Goal: Task Accomplishment & Management: Complete application form

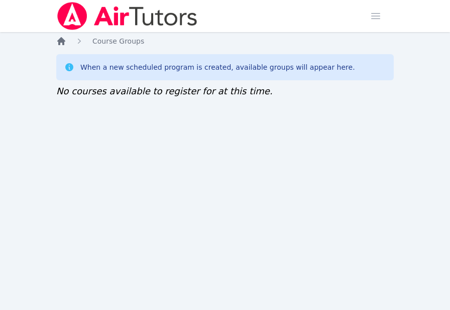
click at [65, 41] on icon "Breadcrumb" at bounding box center [61, 41] width 8 height 8
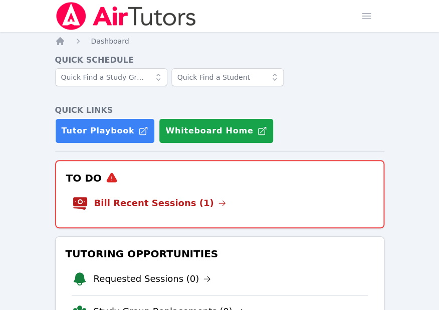
click at [133, 214] on li "Bill Recent Sessions (1)" at bounding box center [219, 203] width 295 height 32
click at [144, 210] on li "Bill Recent Sessions (1)" at bounding box center [219, 203] width 295 height 32
click at [147, 203] on link "Bill Recent Sessions (1)" at bounding box center [160, 203] width 132 height 14
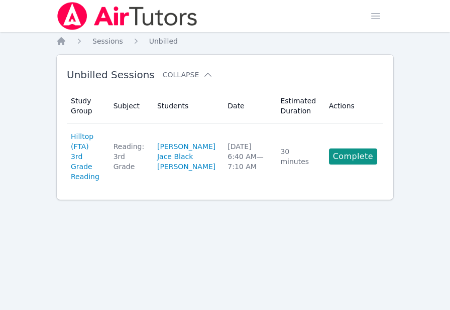
click at [345, 155] on link "Complete" at bounding box center [353, 157] width 48 height 16
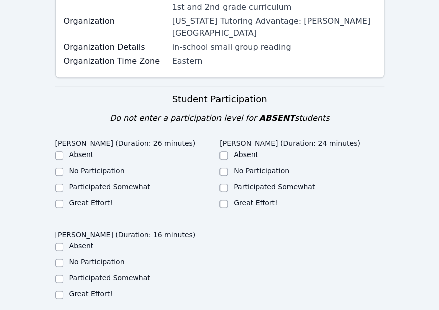
scroll to position [201, 0]
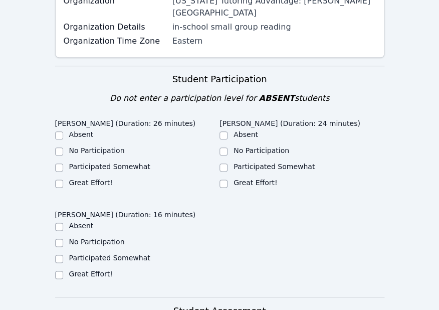
click at [72, 179] on label "Great Effort!" at bounding box center [91, 183] width 44 height 8
click at [63, 180] on input "Great Effort!" at bounding box center [59, 184] width 8 height 8
checkbox input "true"
click at [232, 178] on div "Great Effort!" at bounding box center [302, 184] width 165 height 12
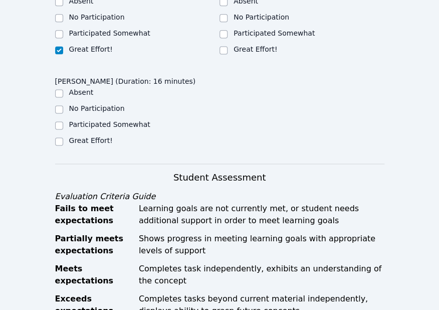
click at [240, 45] on label "Great Effort!" at bounding box center [256, 49] width 44 height 8
click at [228, 46] on input "Great Effort!" at bounding box center [224, 50] width 8 height 8
checkbox input "true"
click at [88, 136] on label "Great Effort!" at bounding box center [91, 140] width 44 height 8
click at [63, 137] on input "Great Effort!" at bounding box center [59, 141] width 8 height 8
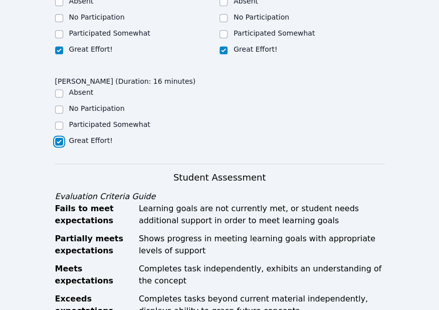
checkbox input "true"
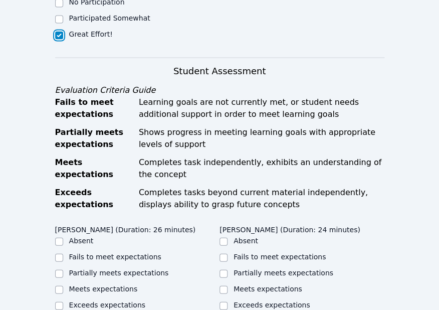
scroll to position [535, 0]
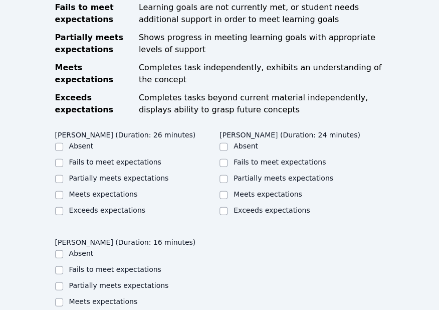
click at [100, 190] on label "Meets expectations" at bounding box center [103, 194] width 69 height 8
click at [63, 191] on input "Meets expectations" at bounding box center [59, 195] width 8 height 8
checkbox input "true"
click at [243, 190] on label "Meets expectations" at bounding box center [268, 194] width 69 height 8
click at [228, 191] on input "Meets expectations" at bounding box center [224, 195] width 8 height 8
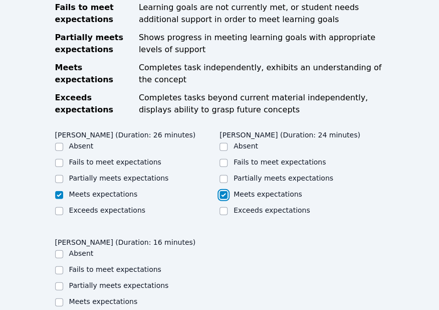
checkbox input "true"
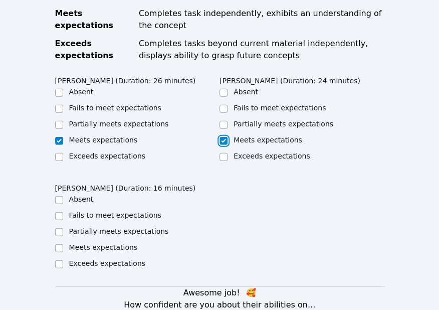
scroll to position [669, 0]
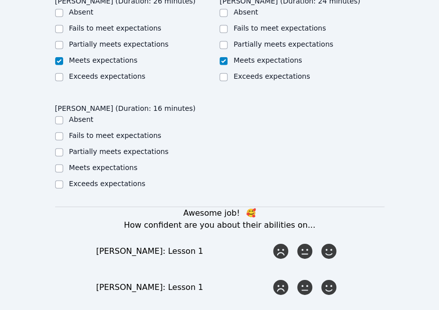
click at [92, 164] on label "Meets expectations" at bounding box center [103, 168] width 69 height 8
click at [63, 165] on input "Meets expectations" at bounding box center [59, 169] width 8 height 8
checkbox input "true"
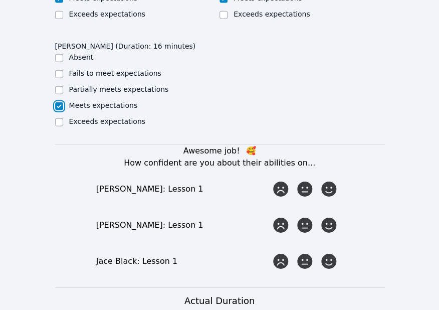
scroll to position [803, 0]
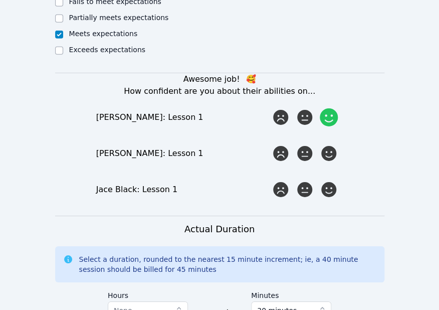
click at [329, 108] on icon at bounding box center [329, 117] width 18 height 18
click at [0, 0] on input "radio" at bounding box center [0, 0] width 0 height 0
click at [326, 144] on icon at bounding box center [329, 153] width 18 height 18
click at [0, 0] on input "radio" at bounding box center [0, 0] width 0 height 0
click at [329, 181] on icon at bounding box center [329, 190] width 18 height 18
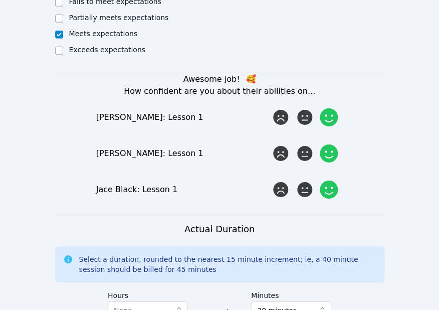
click at [0, 0] on input "radio" at bounding box center [0, 0] width 0 height 0
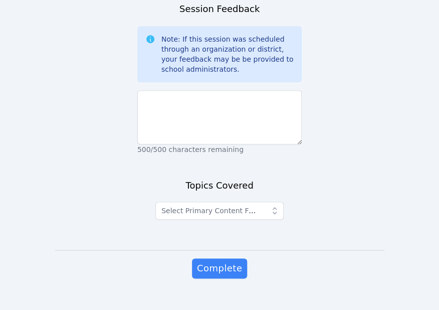
scroll to position [1070, 0]
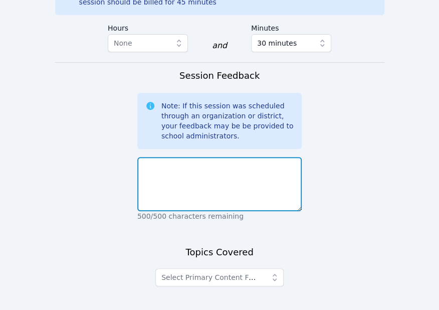
click at [168, 157] on textarea at bounding box center [219, 184] width 165 height 54
click at [207, 172] on textarea at bounding box center [219, 184] width 165 height 54
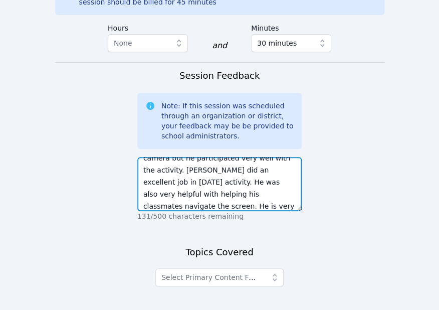
scroll to position [1141, 0]
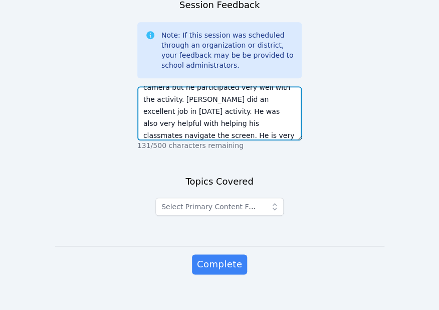
type textarea "In this session we discussed unit words and Jayce did a great job. Isiah had so…"
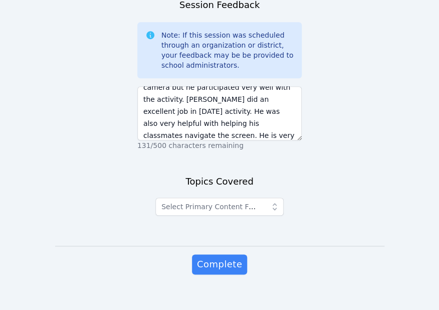
click at [237, 195] on label at bounding box center [220, 196] width 128 height 3
click at [238, 203] on span "Select Primary Content Focus" at bounding box center [213, 207] width 103 height 8
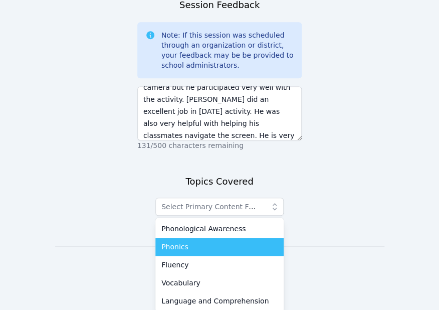
click at [202, 242] on div "Phonics" at bounding box center [220, 247] width 116 height 10
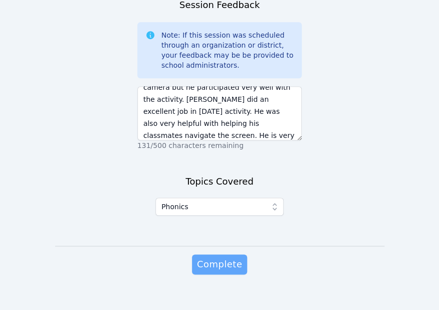
click at [221, 257] on span "Complete" at bounding box center [219, 264] width 45 height 14
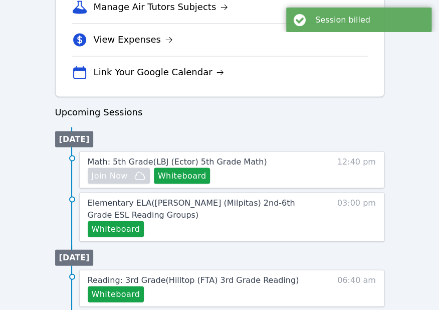
scroll to position [133, 0]
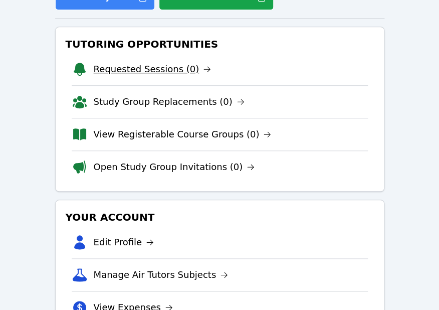
click at [161, 73] on link "Requested Sessions (0)" at bounding box center [153, 69] width 118 height 14
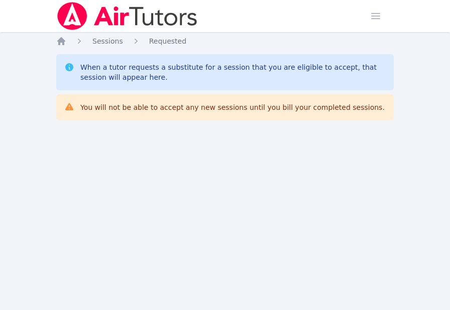
click at [76, 204] on div "Home Sessions Study Groups Students Messages Open user menu Sokha Lee Open main…" at bounding box center [225, 155] width 450 height 310
click at [63, 165] on div "Home Sessions Study Groups Students Messages Open user menu Sokha Lee Open main…" at bounding box center [225, 155] width 450 height 310
click at [61, 40] on icon "Breadcrumb" at bounding box center [61, 41] width 8 height 8
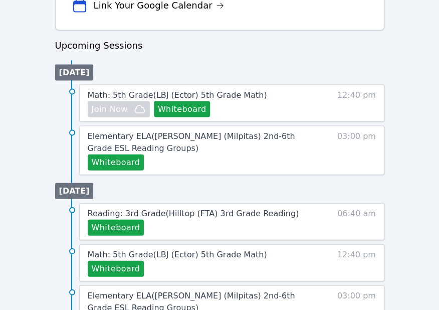
scroll to position [535, 0]
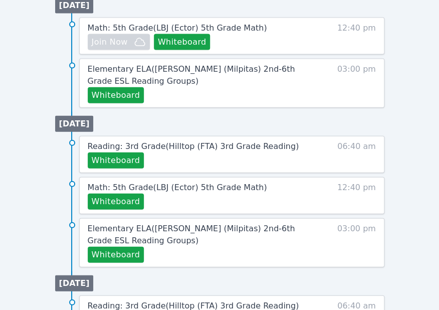
click at [31, 227] on div "Home Sessions Study Groups Students Messages Open user menu Sokha Lee Open main…" at bounding box center [219, 23] width 439 height 1116
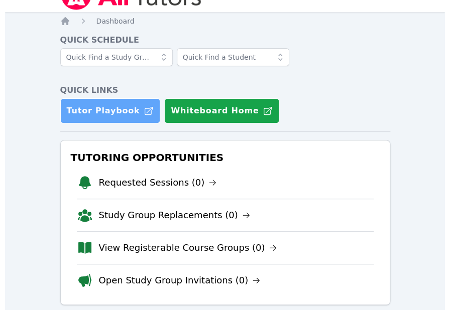
scroll to position [0, 0]
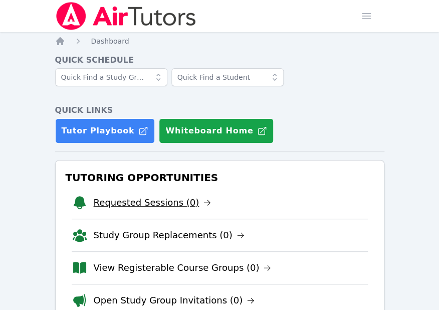
click at [100, 206] on link "Requested Sessions (0)" at bounding box center [153, 203] width 118 height 14
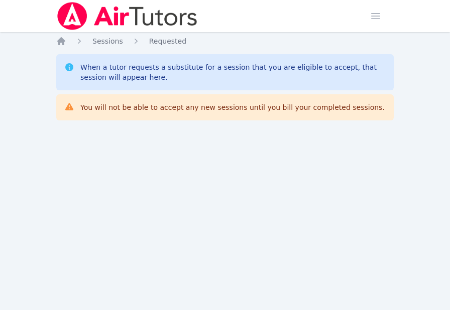
click at [86, 167] on div "Home Sessions Study Groups Students Messages Open user menu Sokha Lee Open main…" at bounding box center [225, 155] width 450 height 310
